Goal: Find specific page/section: Find specific page/section

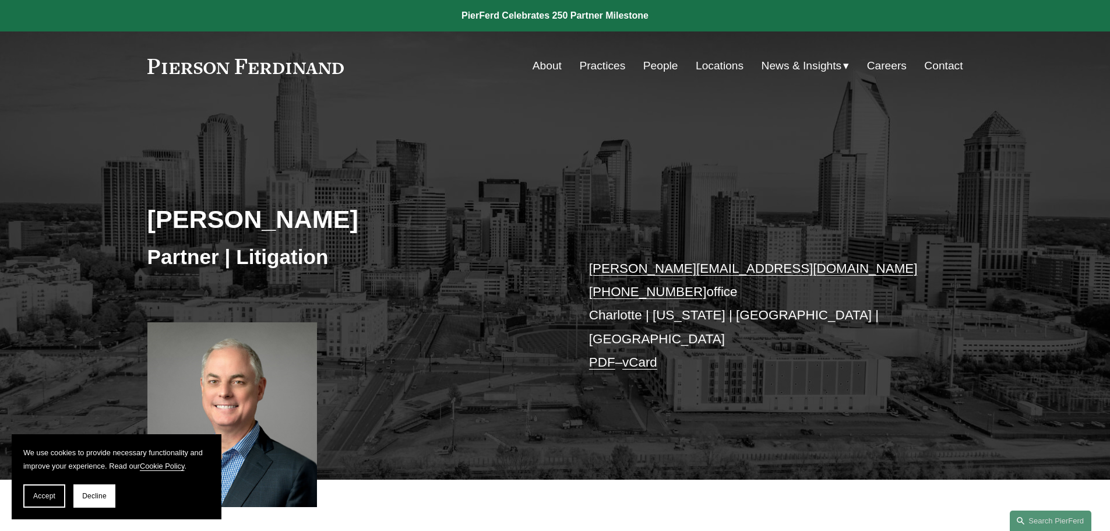
click at [499, 188] on div "[PERSON_NAME] Partner | Litigation [PERSON_NAME][EMAIL_ADDRESS][DOMAIN_NAME] [P…" at bounding box center [555, 306] width 1110 height 345
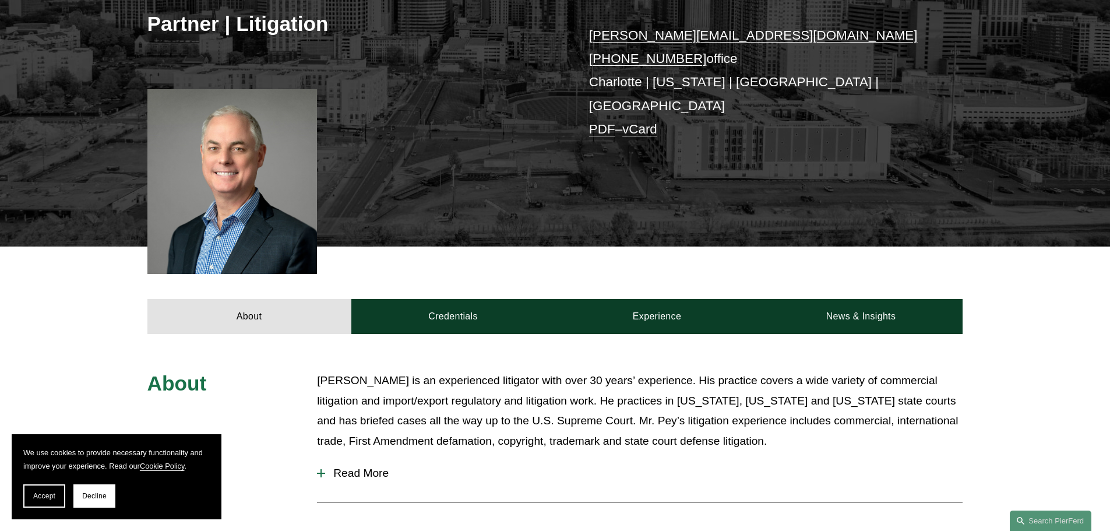
scroll to position [58, 0]
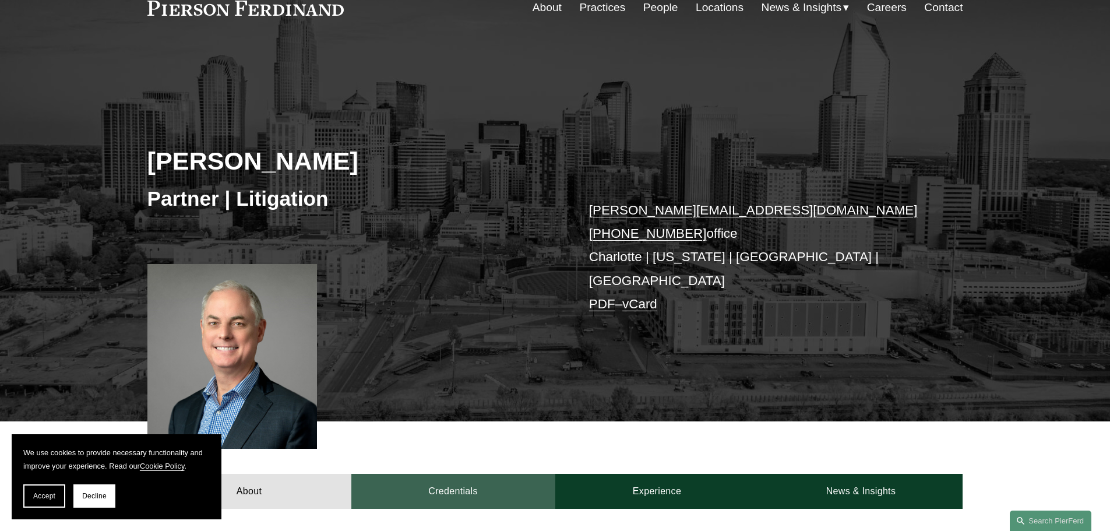
click at [456, 478] on link "Credentials" at bounding box center [453, 491] width 204 height 35
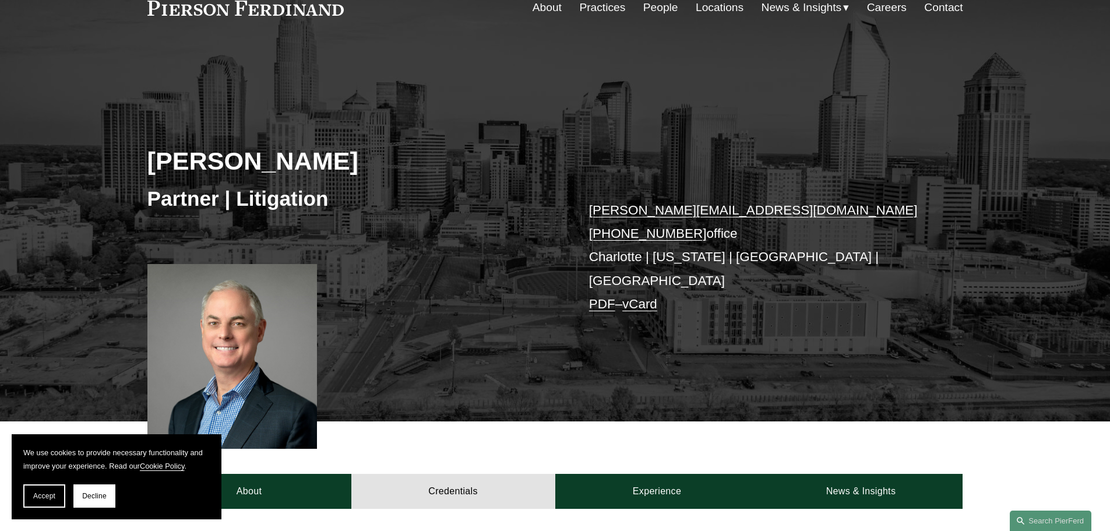
scroll to position [349, 0]
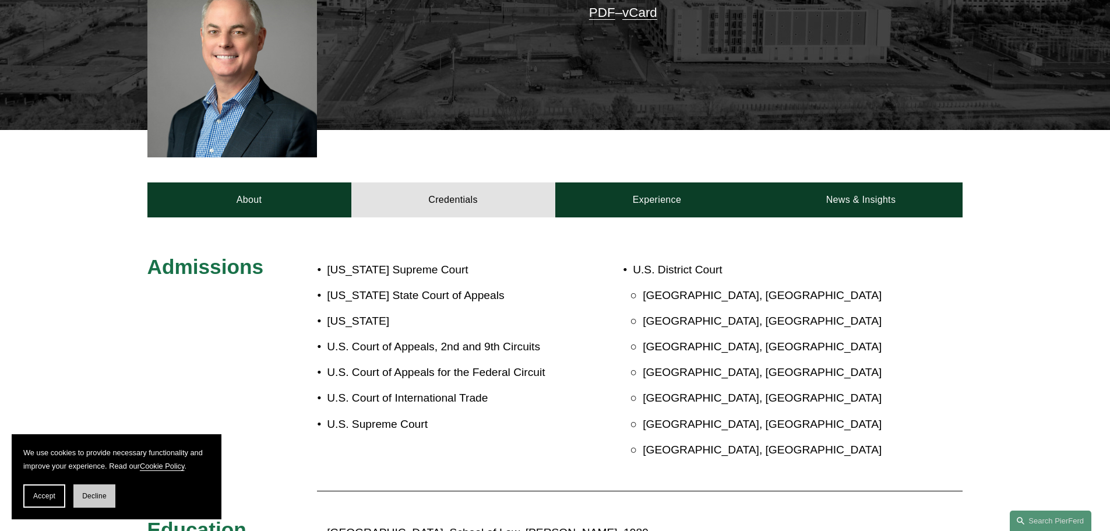
click at [94, 493] on span "Decline" at bounding box center [94, 496] width 24 height 8
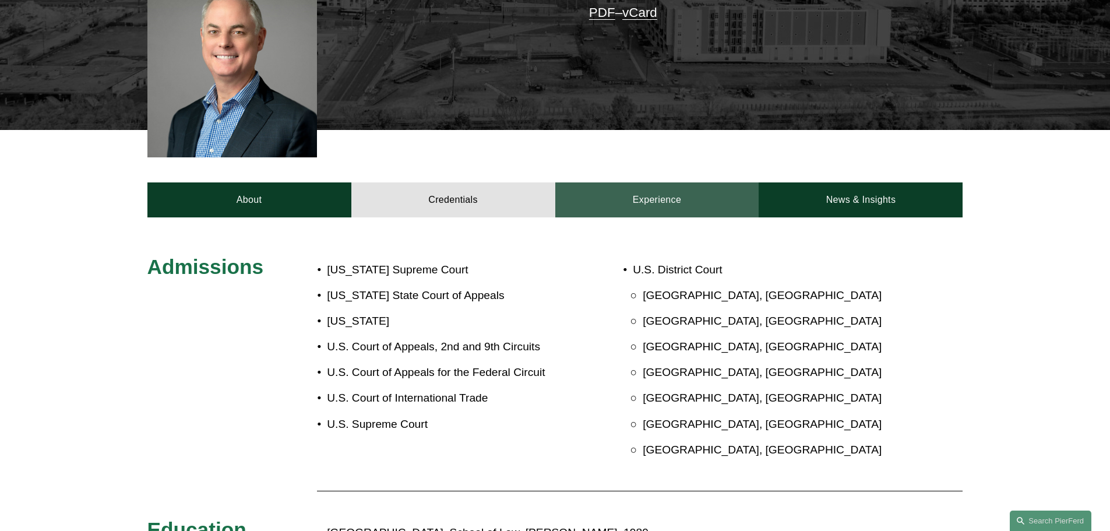
click at [654, 182] on link "Experience" at bounding box center [657, 199] width 204 height 35
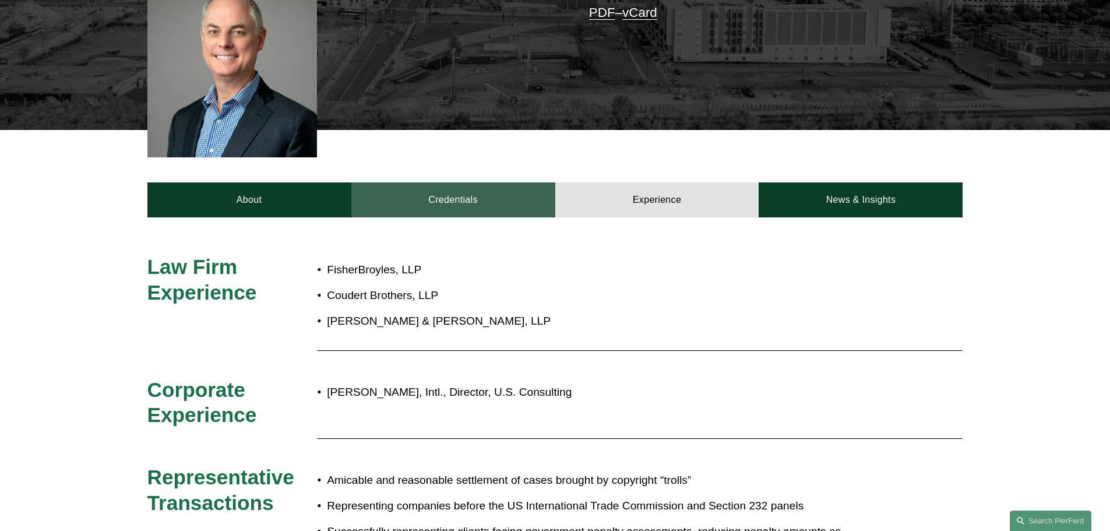
click at [529, 184] on link "Credentials" at bounding box center [453, 199] width 204 height 35
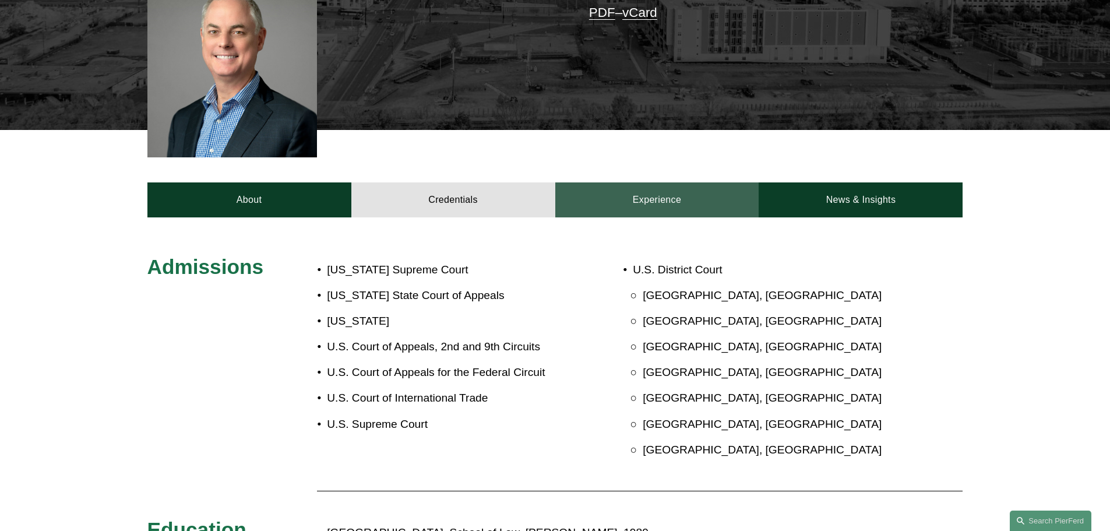
click at [673, 182] on link "Experience" at bounding box center [657, 199] width 204 height 35
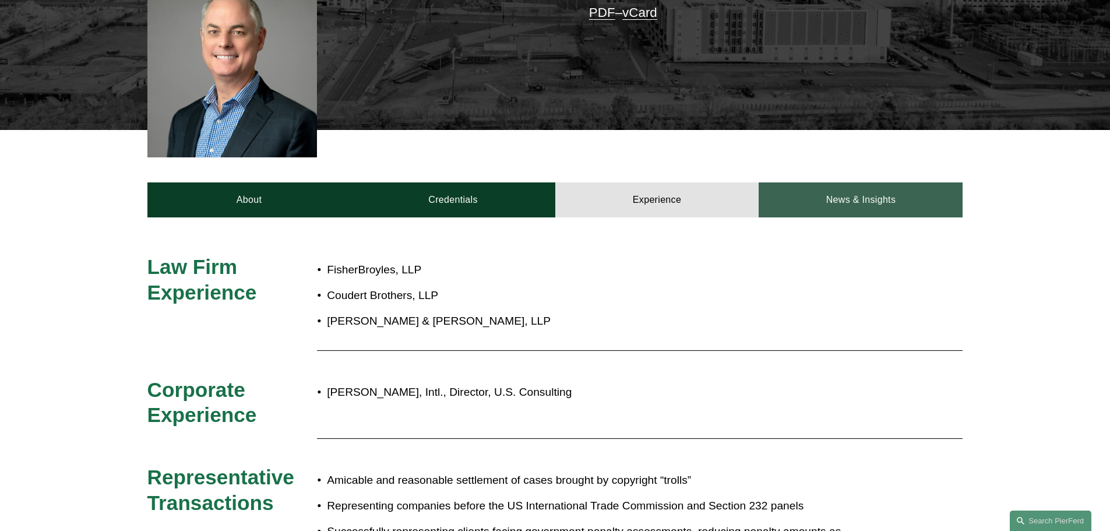
click at [806, 186] on link "News & Insights" at bounding box center [860, 199] width 204 height 35
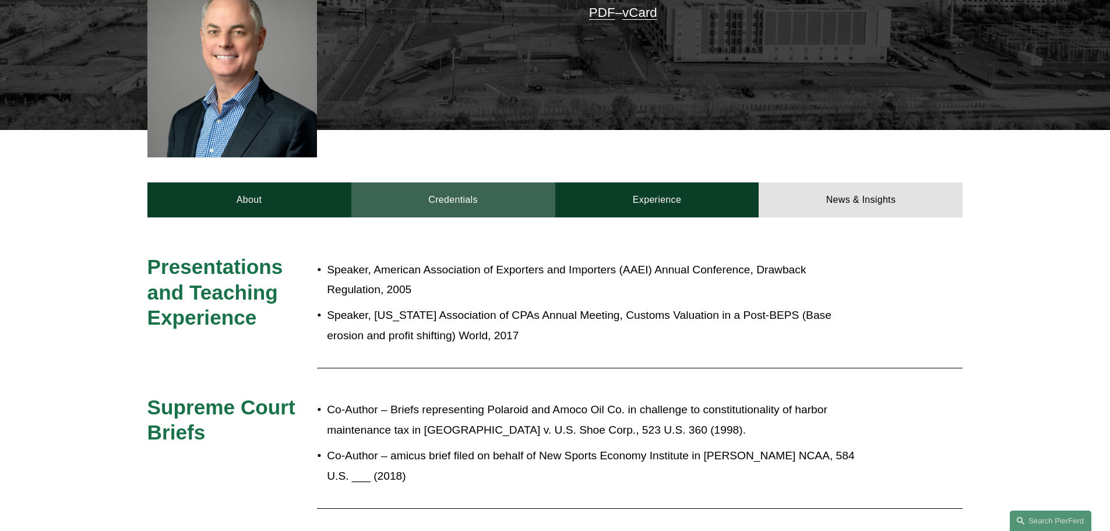
click at [513, 182] on link "Credentials" at bounding box center [453, 199] width 204 height 35
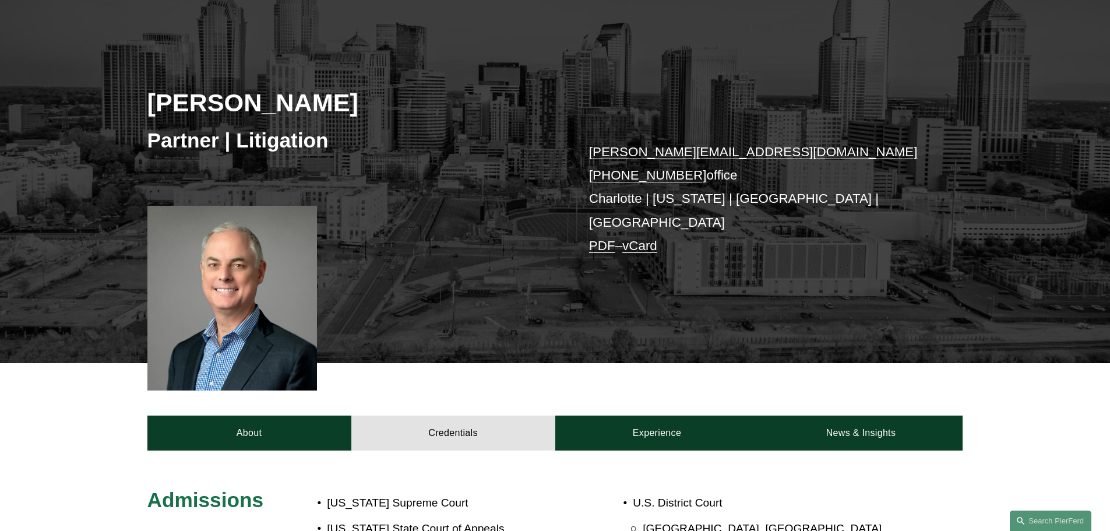
scroll to position [0, 0]
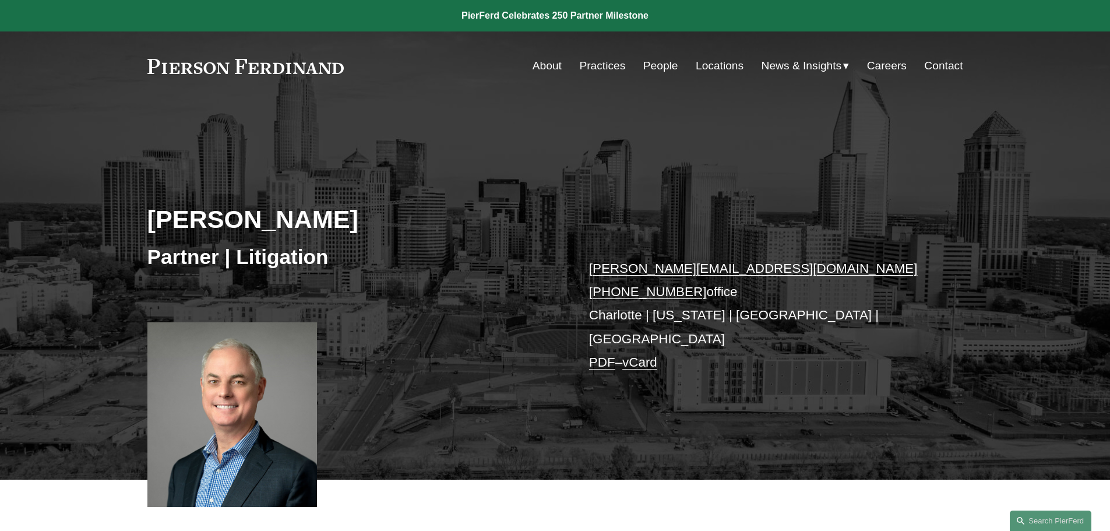
click at [601, 63] on link "Practices" at bounding box center [602, 66] width 46 height 22
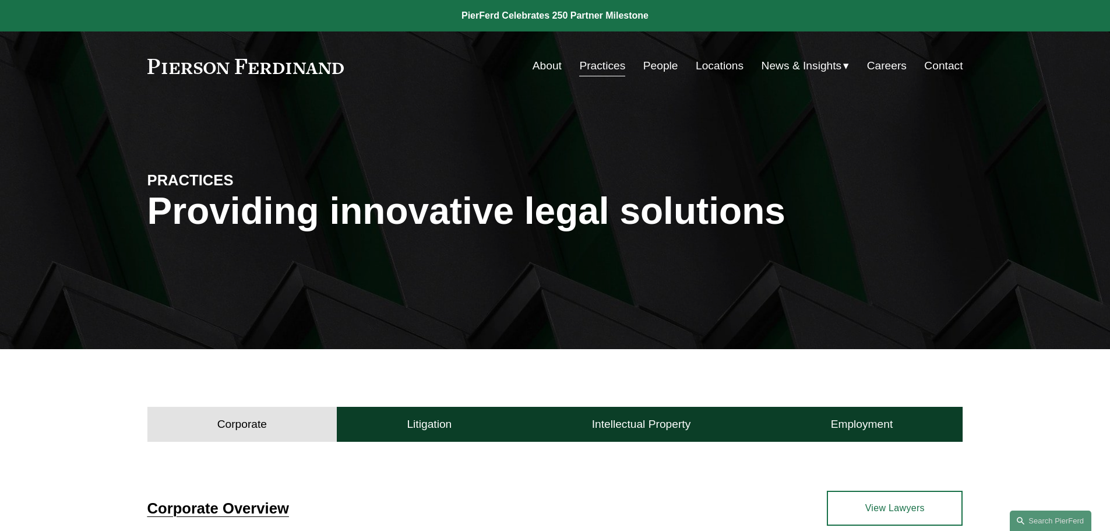
click at [317, 70] on link at bounding box center [245, 66] width 197 height 15
